Goal: Obtain resource: Download file/media

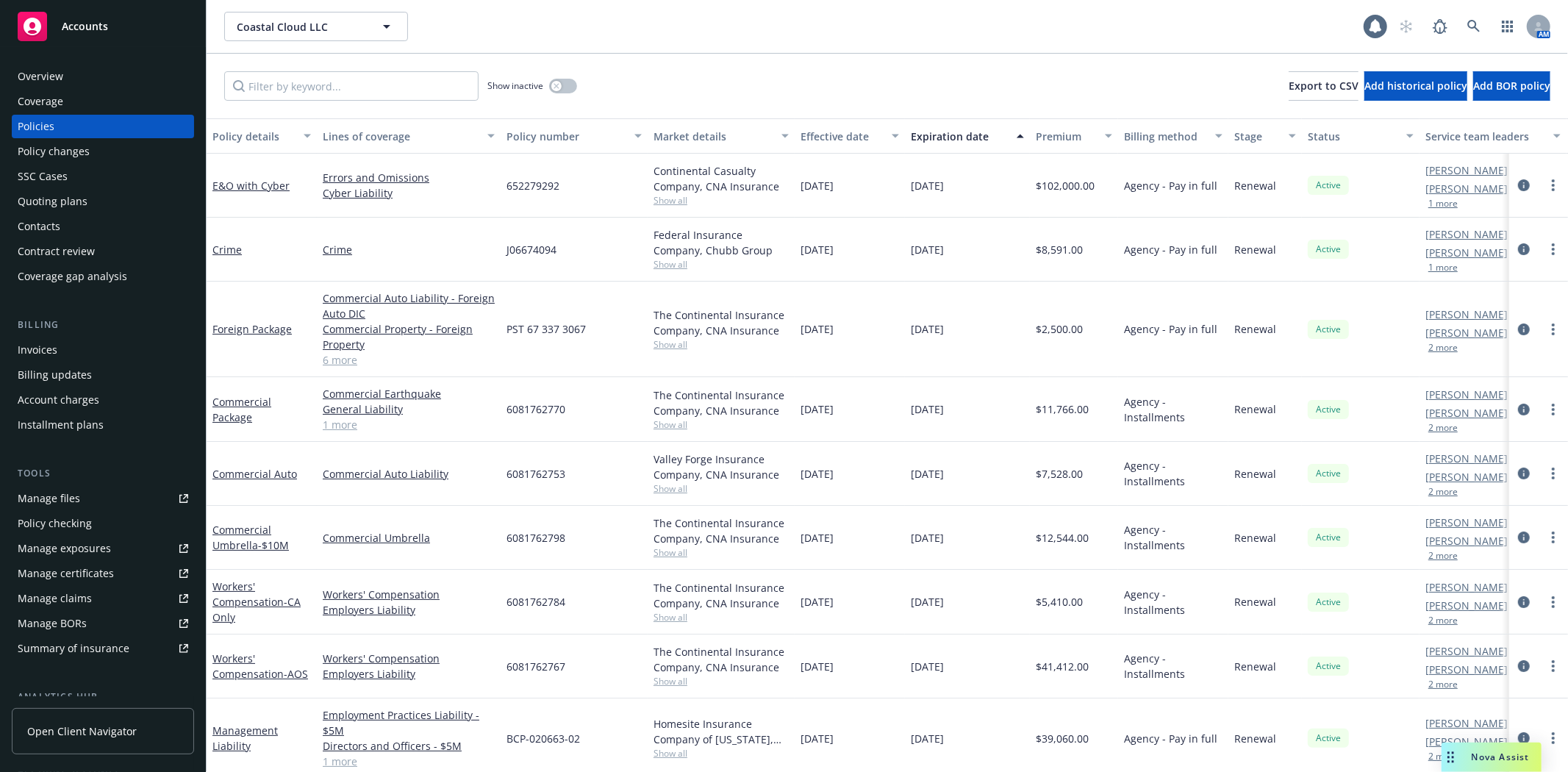
click at [958, 50] on div "Coastal Cloud LLC Coastal Cloud LLC 1 AM" at bounding box center [887, 26] width 1361 height 53
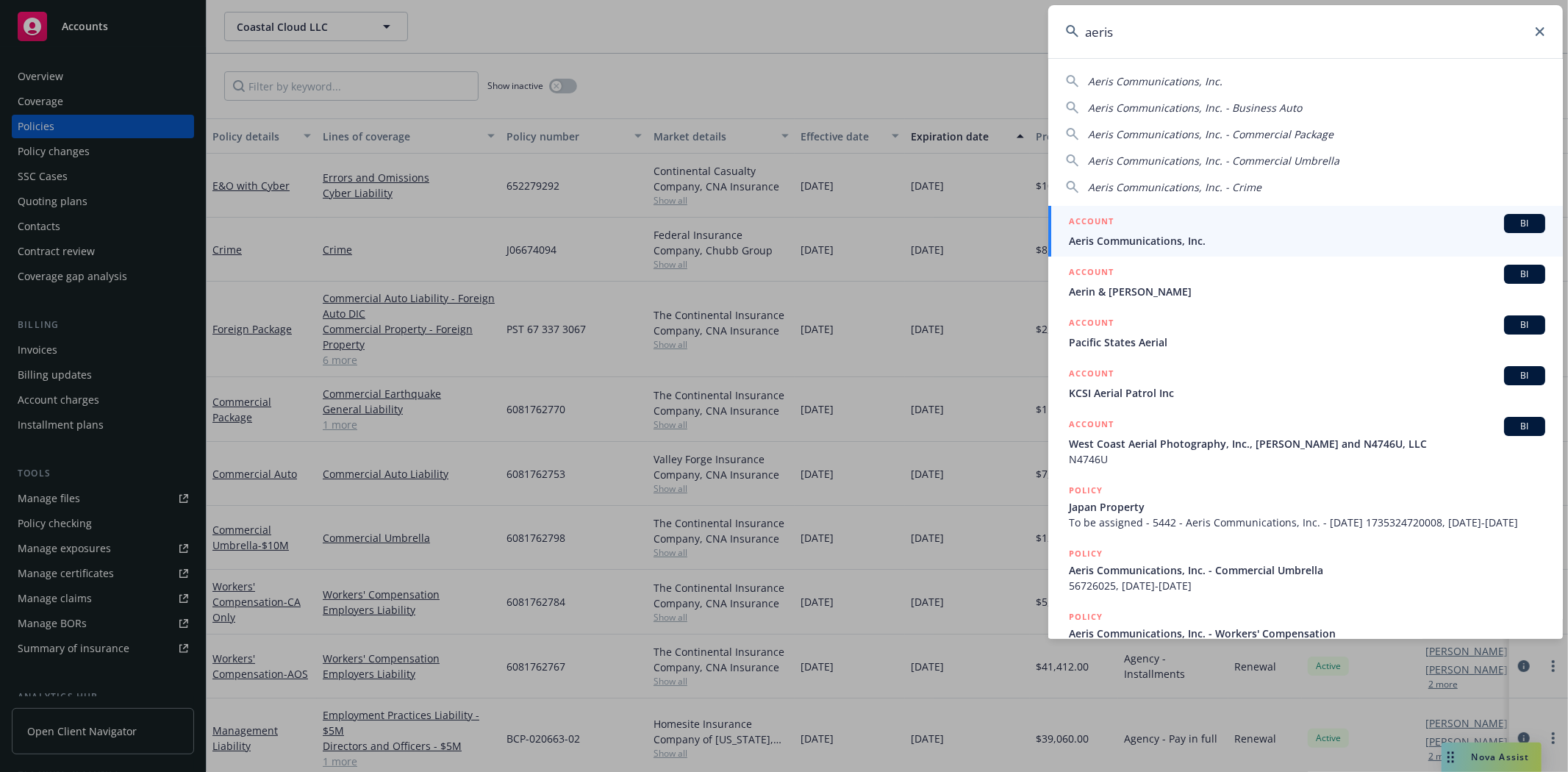
type input "aeris"
click at [1366, 219] on div "ACCOUNT BI" at bounding box center [1307, 224] width 476 height 19
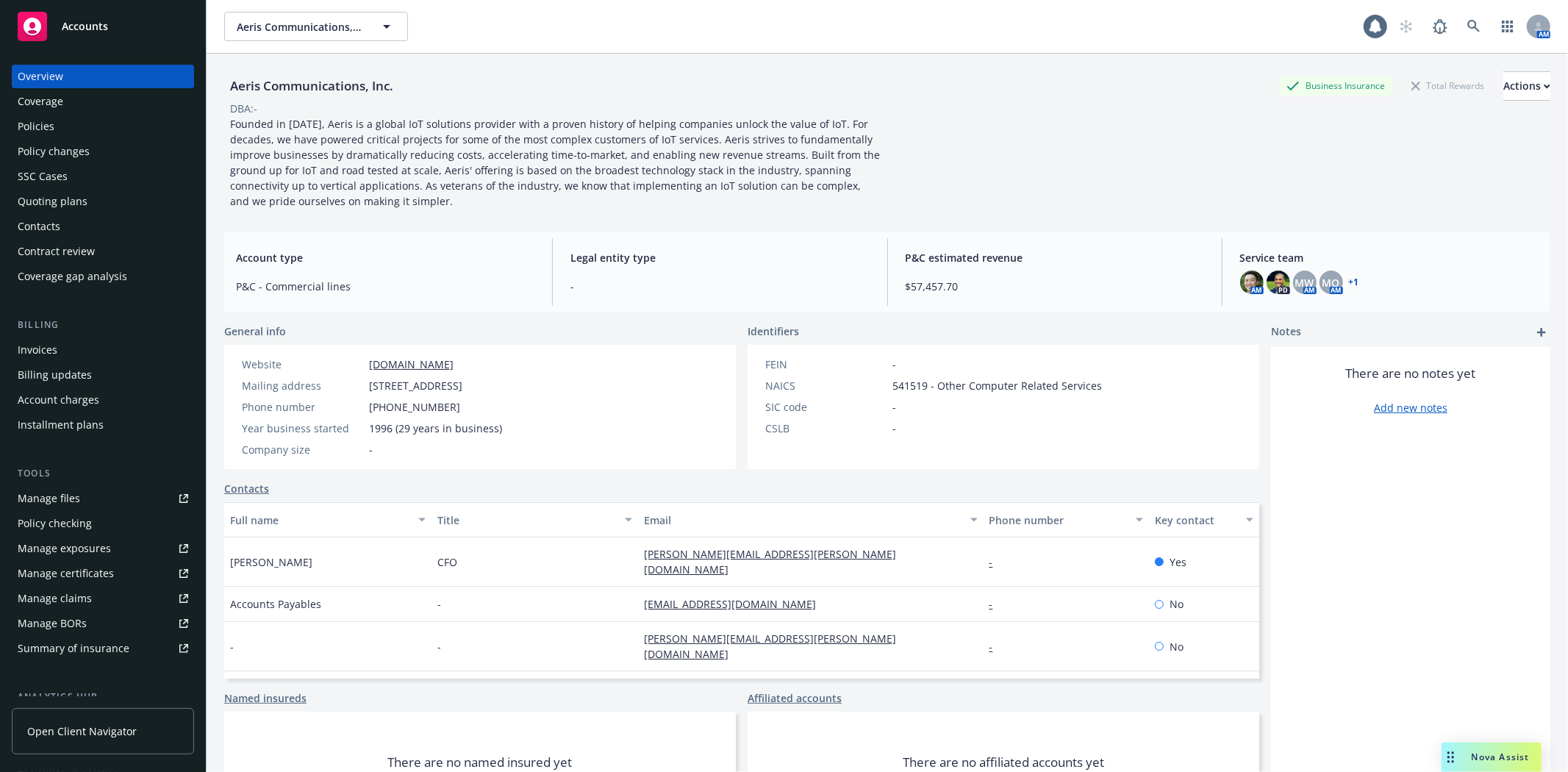
click at [90, 129] on div "Policies" at bounding box center [102, 126] width 170 height 23
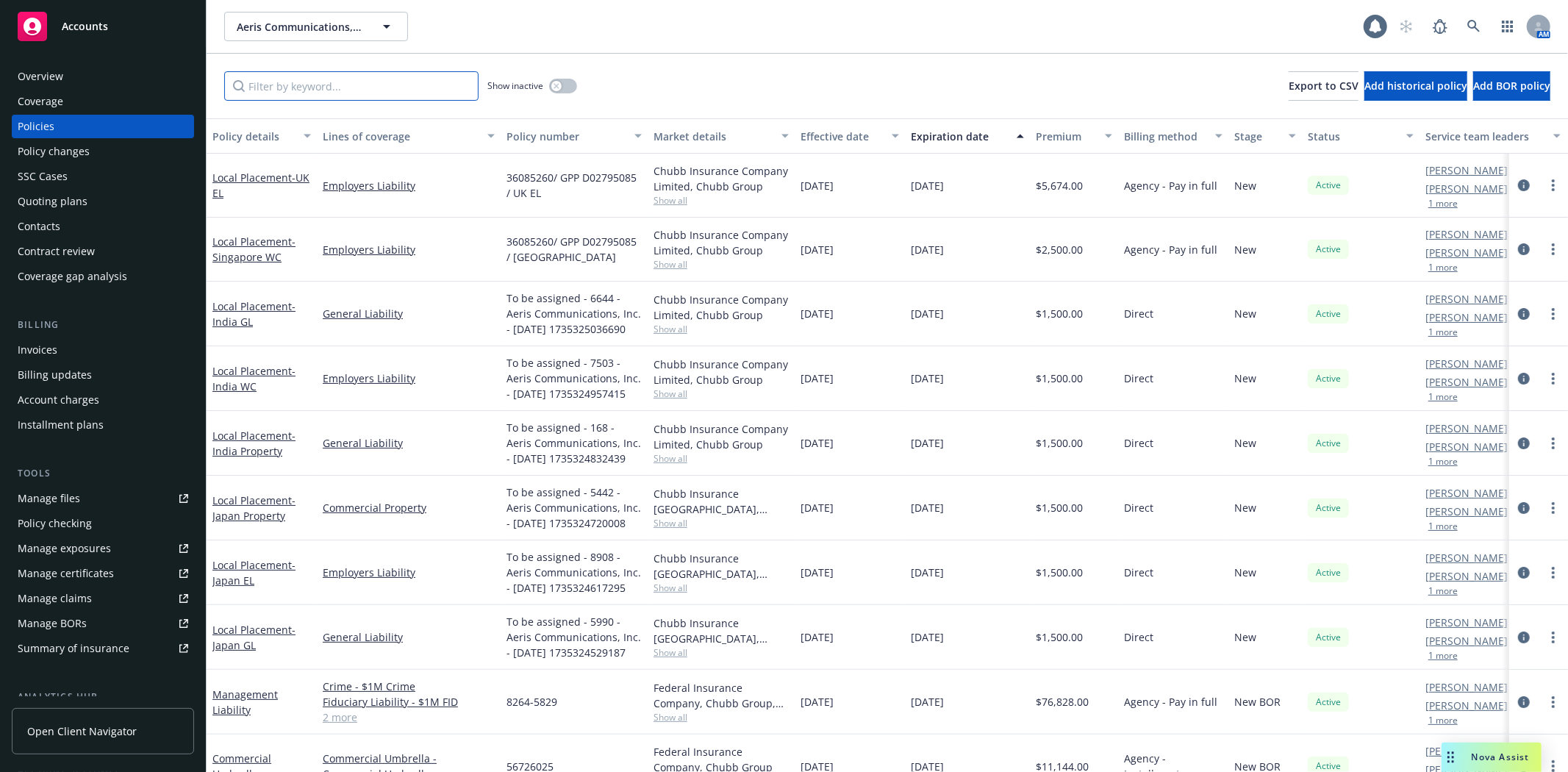
click at [465, 90] on input "Filter by keyword..." at bounding box center [351, 86] width 254 height 29
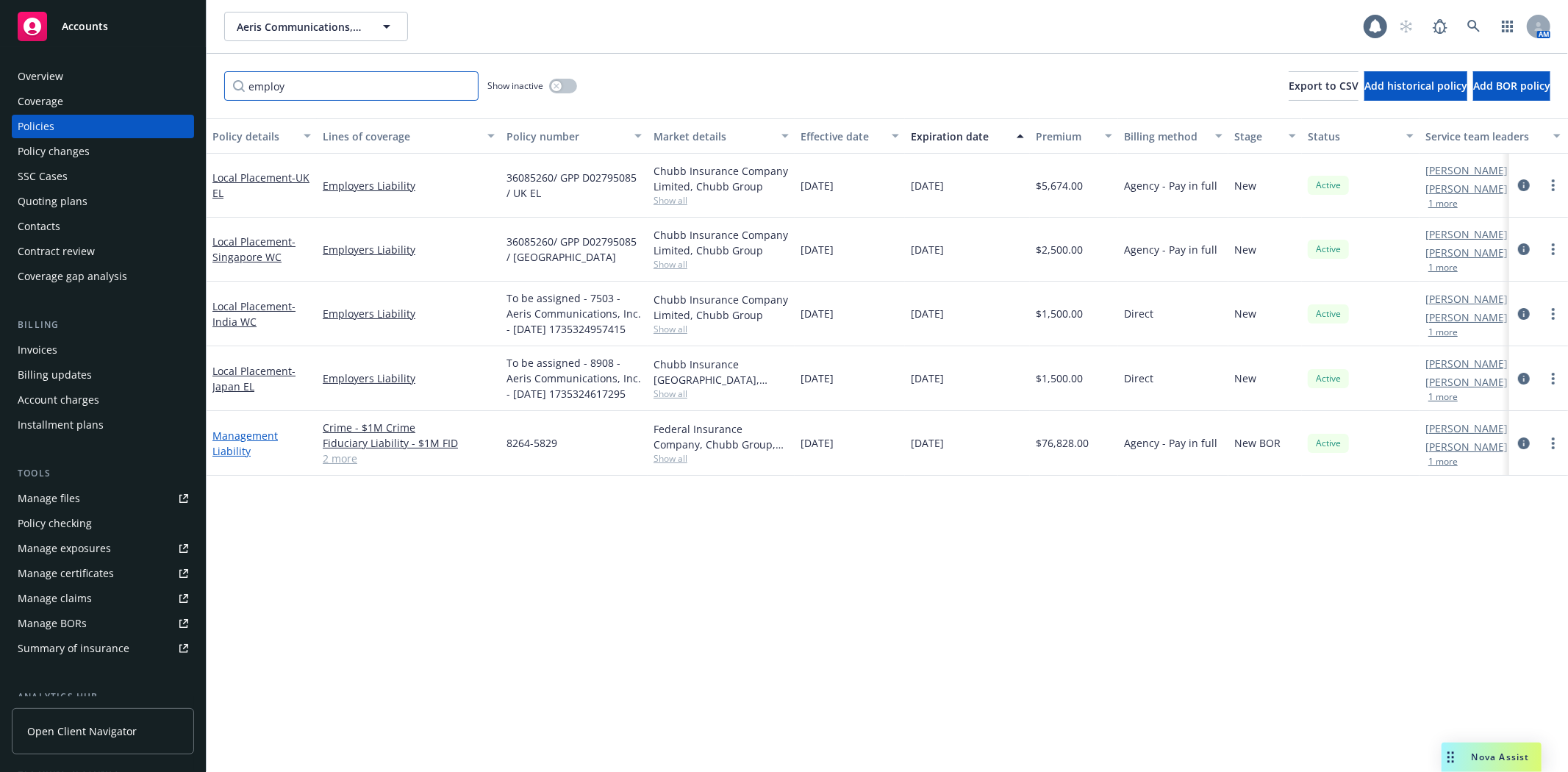
type input "employ"
click at [268, 458] on link "Management Liability" at bounding box center [245, 443] width 66 height 29
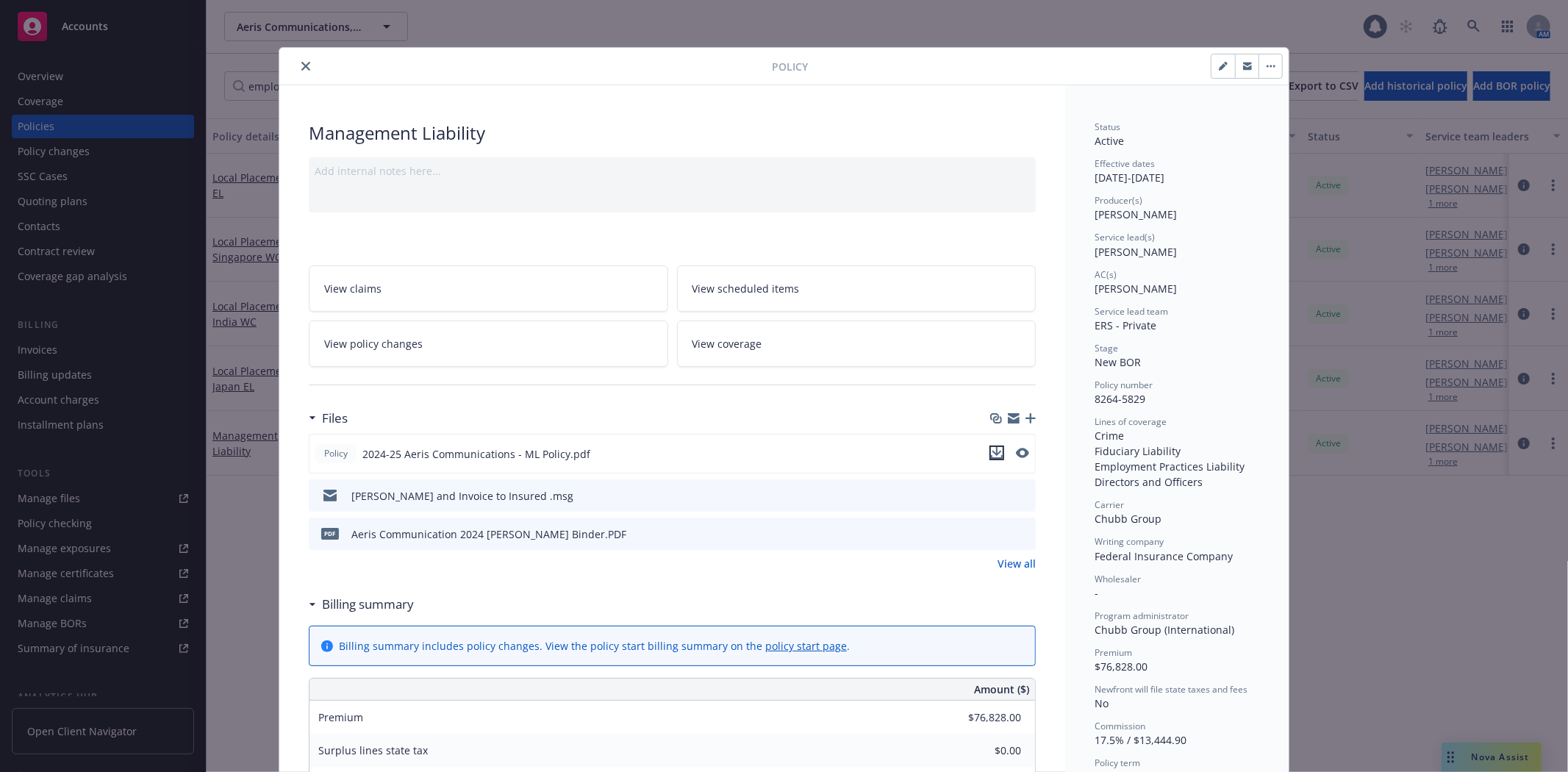
click at [992, 451] on icon "download file" at bounding box center [997, 451] width 10 height 9
click at [308, 69] on button "close" at bounding box center [306, 66] width 17 height 17
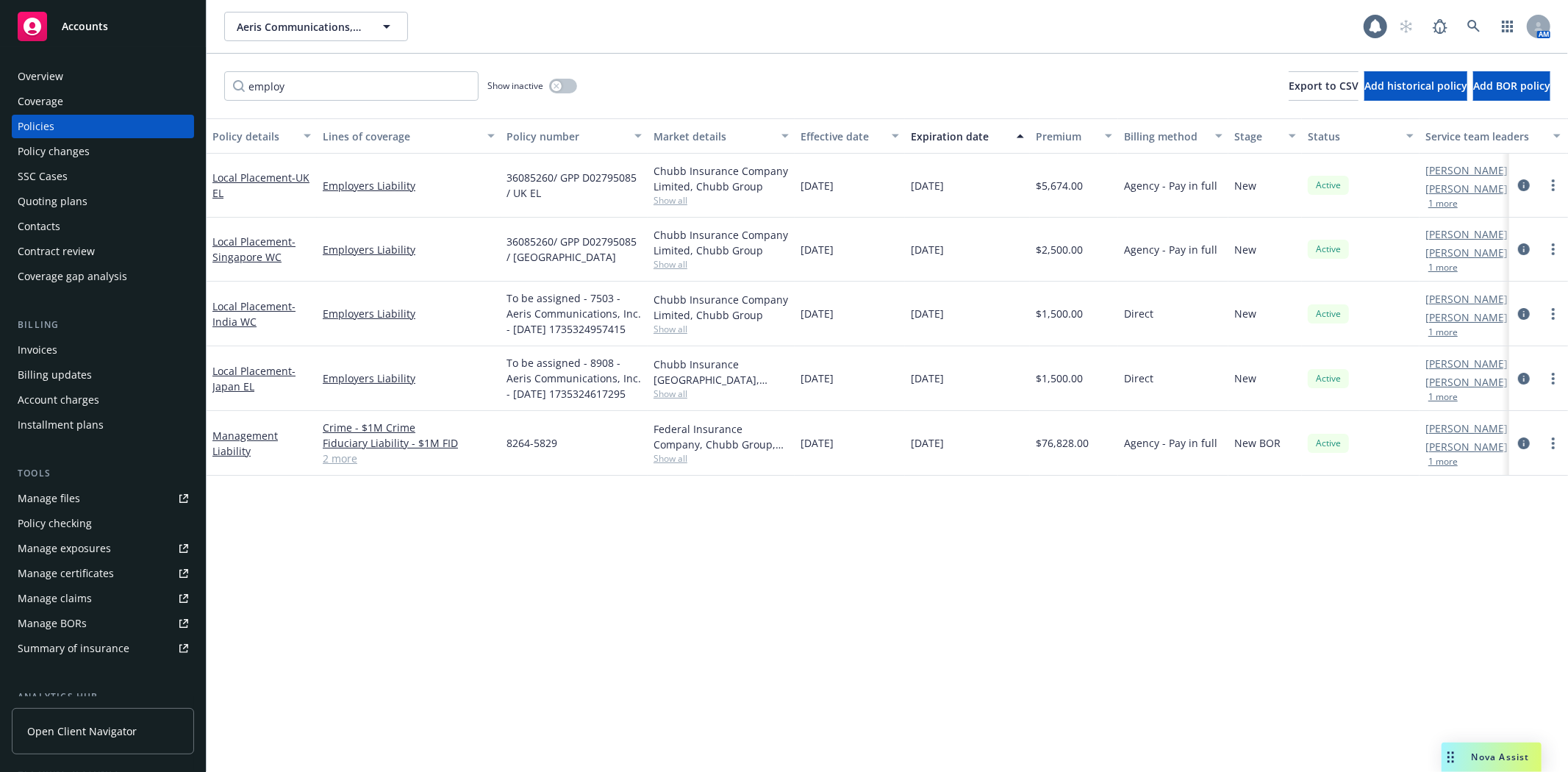
click at [81, 738] on span "Open Client Navigator" at bounding box center [81, 731] width 110 height 16
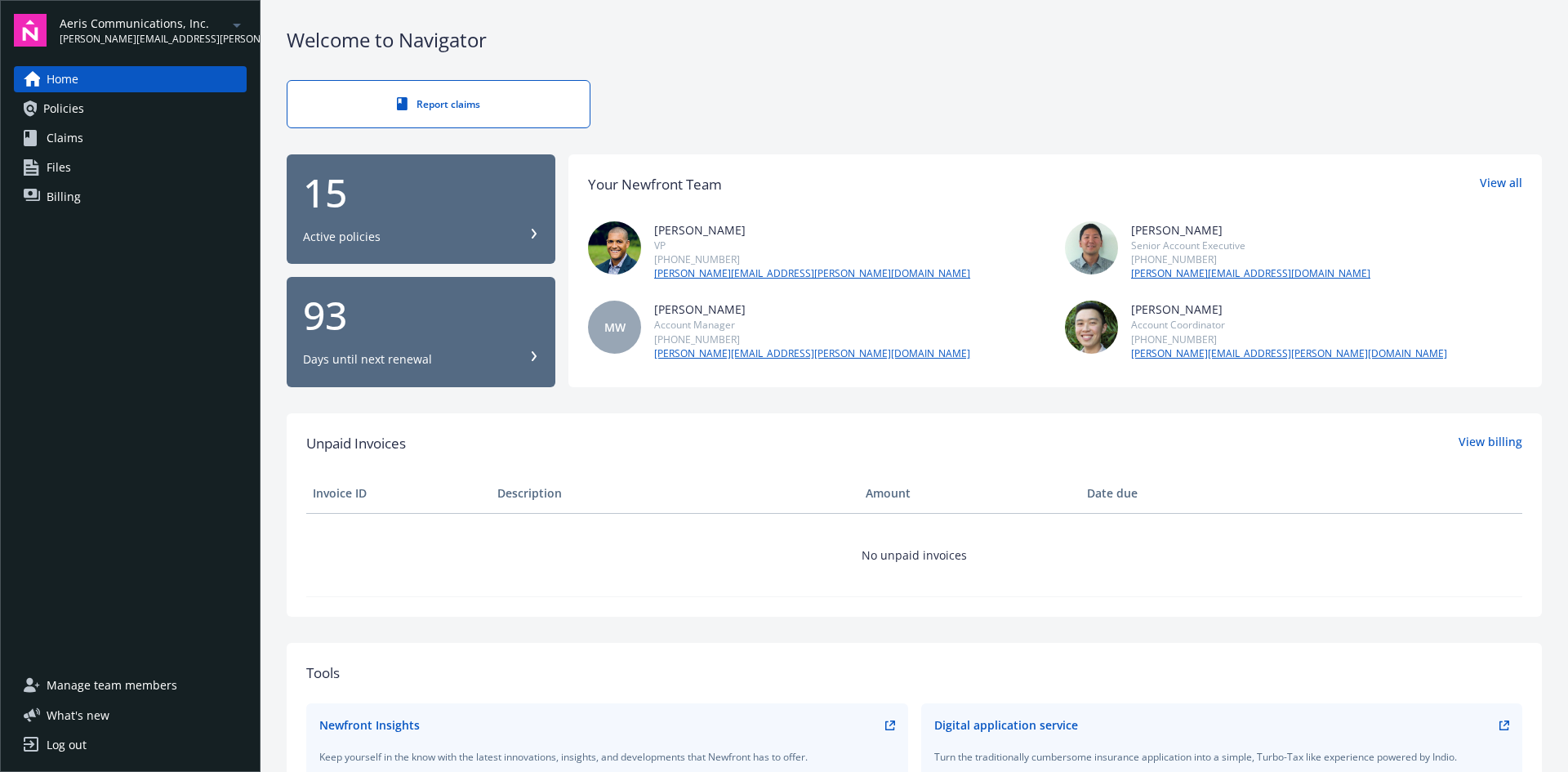
click at [99, 106] on link "Policies" at bounding box center [130, 109] width 232 height 26
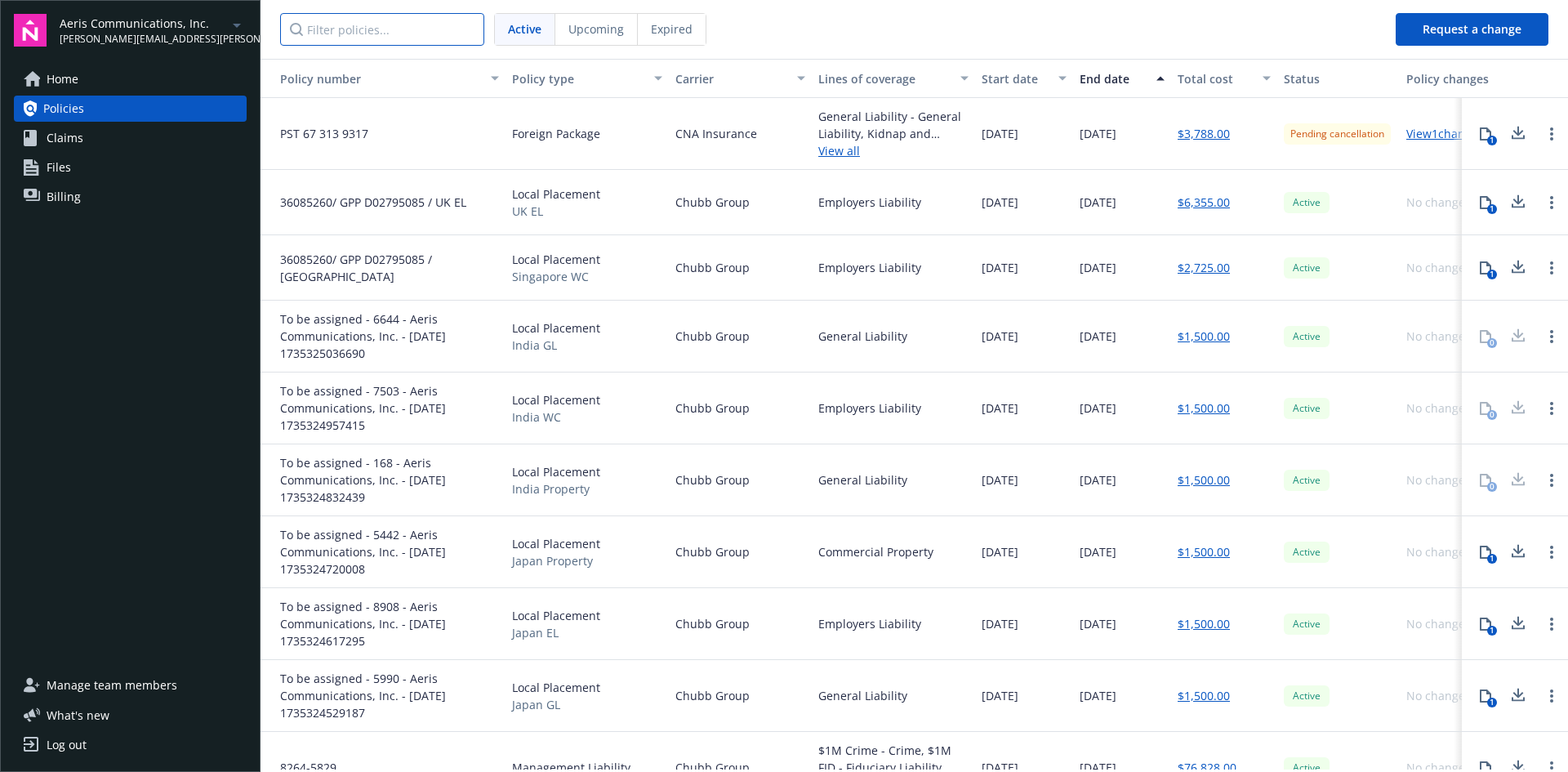
click at [406, 34] on input "Filter policies..." at bounding box center [382, 30] width 205 height 33
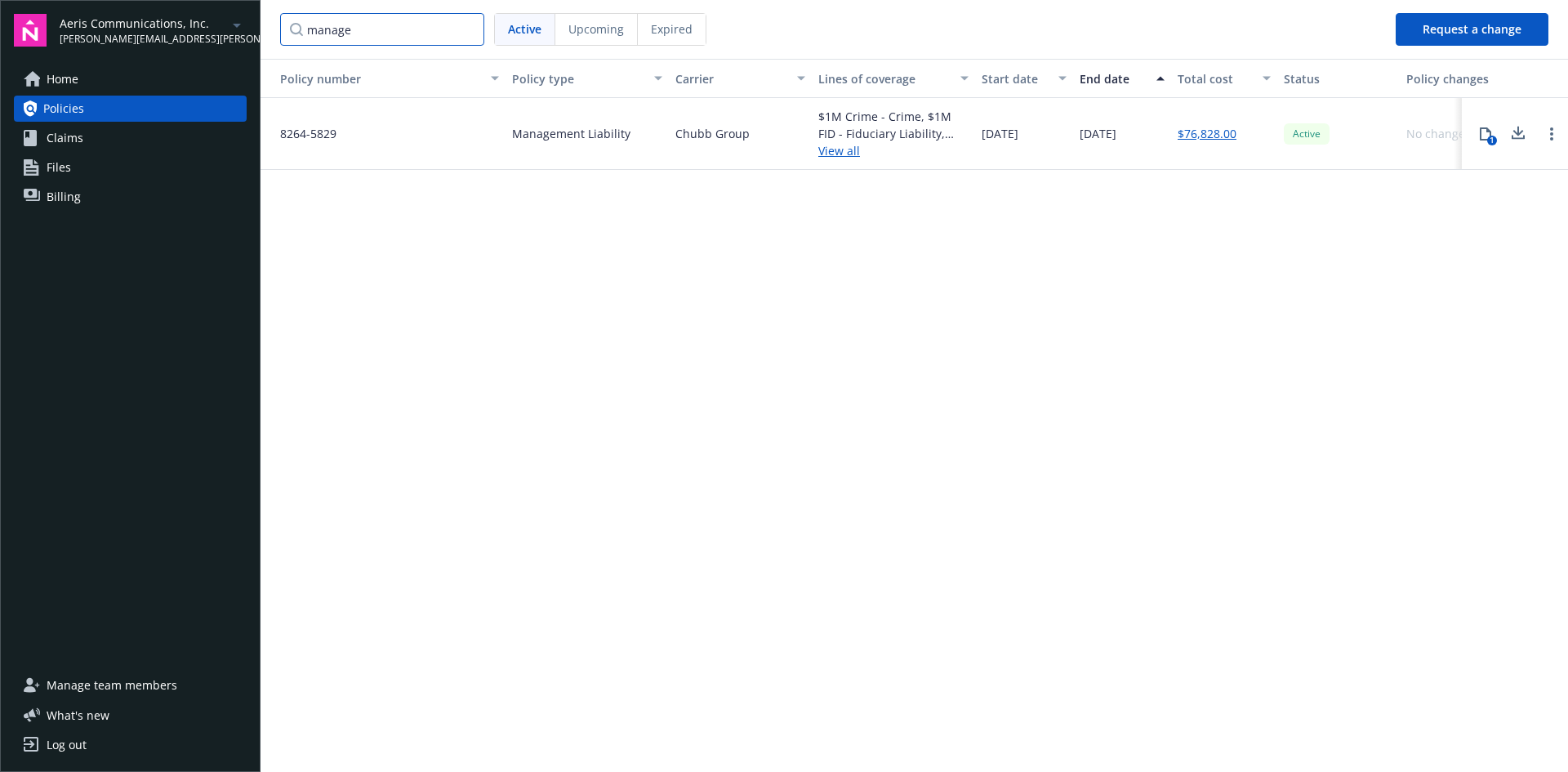
type input "manage"
